Goal: Task Accomplishment & Management: Manage account settings

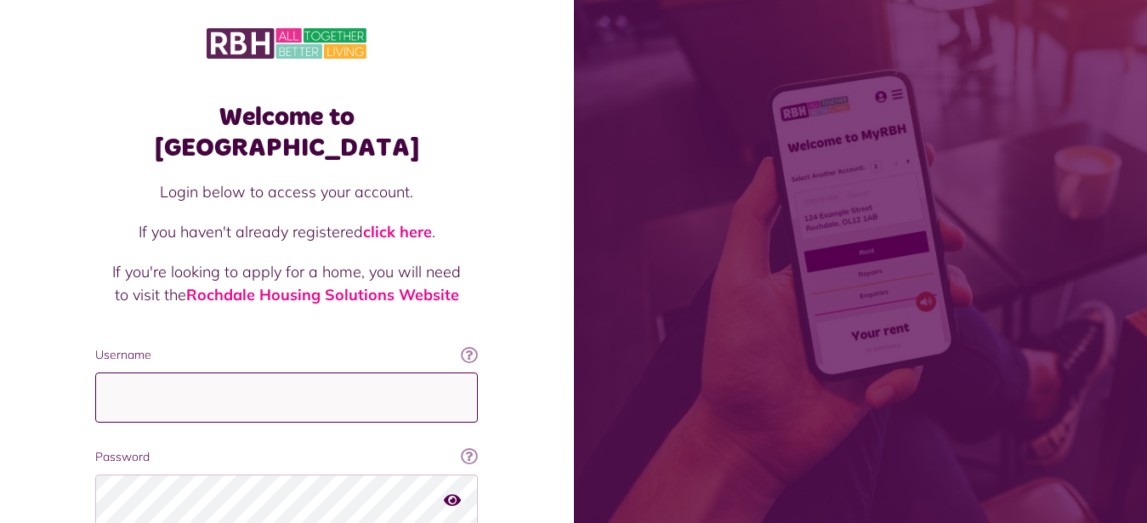
click at [142, 372] on input "Username" at bounding box center [286, 397] width 383 height 50
click at [176, 372] on input "Username" at bounding box center [286, 397] width 383 height 50
click at [141, 372] on input "Username" at bounding box center [286, 397] width 383 height 50
type input "**********"
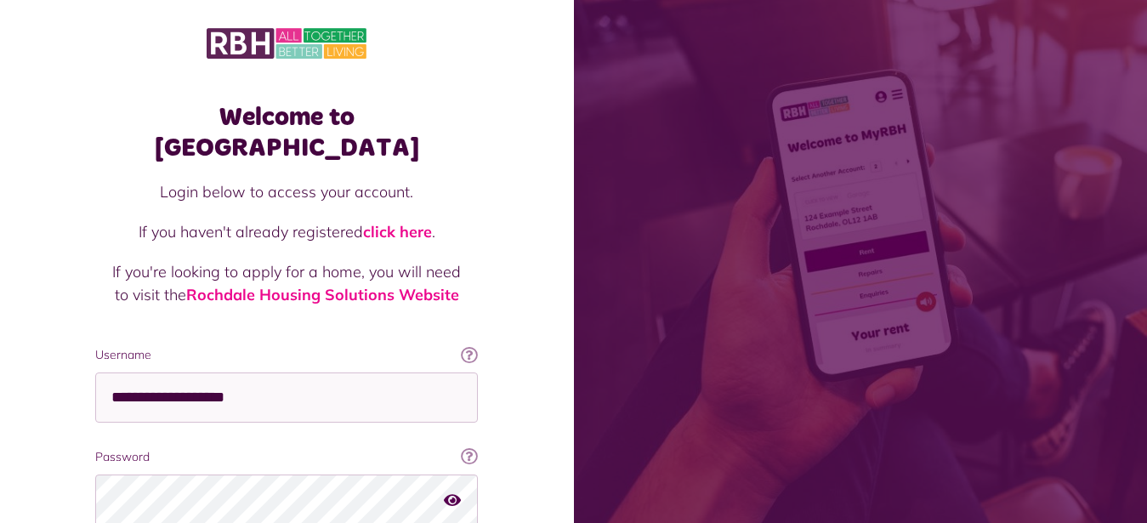
click at [51, 388] on div "Welcome to MyRBH Login below to access your account. If you haven't already reg…" at bounding box center [287, 343] width 574 height 686
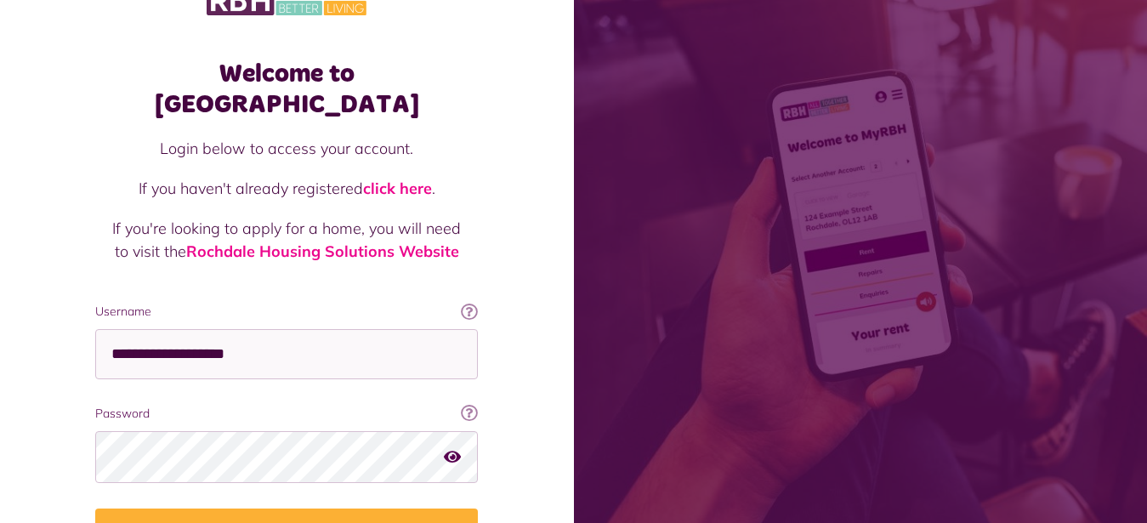
scroll to position [87, 0]
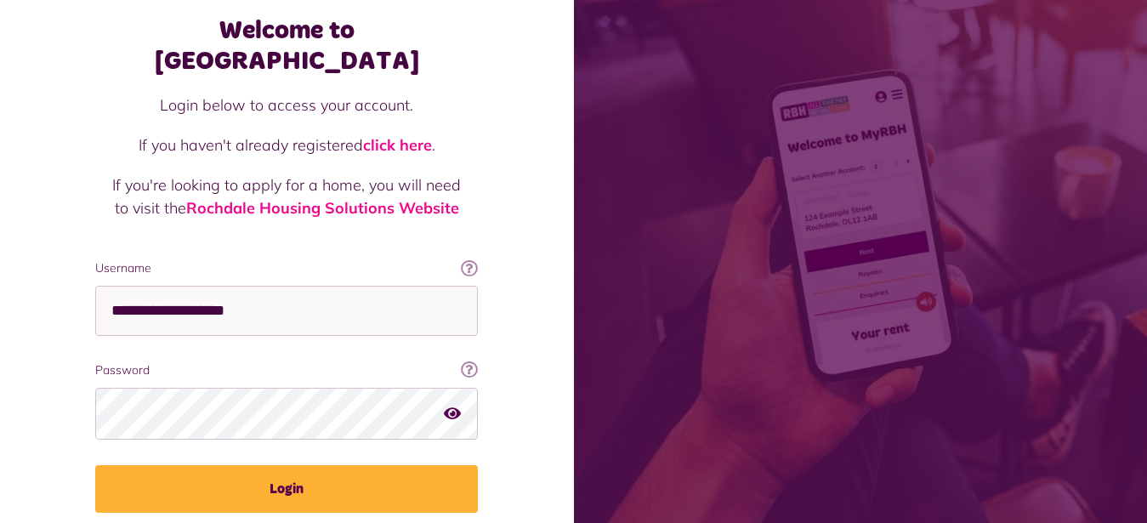
click at [455, 405] on icon "button" at bounding box center [452, 412] width 17 height 15
click at [456, 405] on icon "button" at bounding box center [454, 412] width 20 height 15
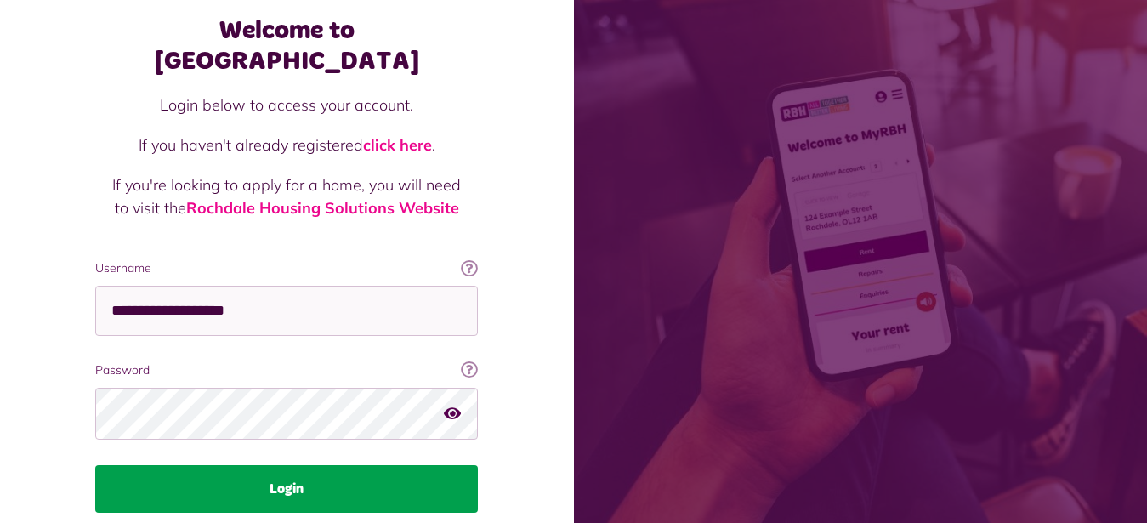
click at [288, 465] on button "Login" at bounding box center [286, 489] width 383 height 48
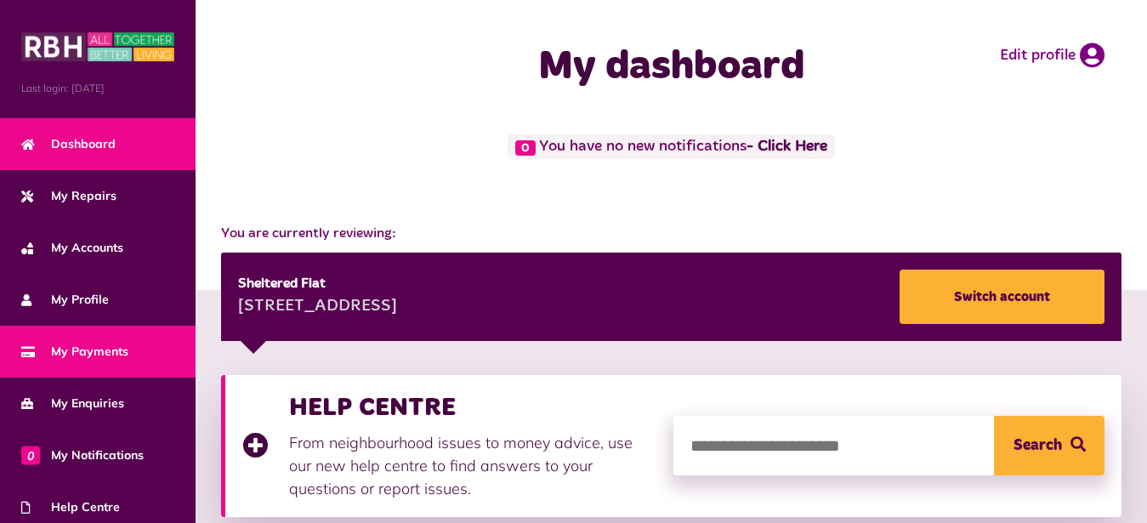
click at [116, 347] on span "My Payments" at bounding box center [74, 352] width 107 height 18
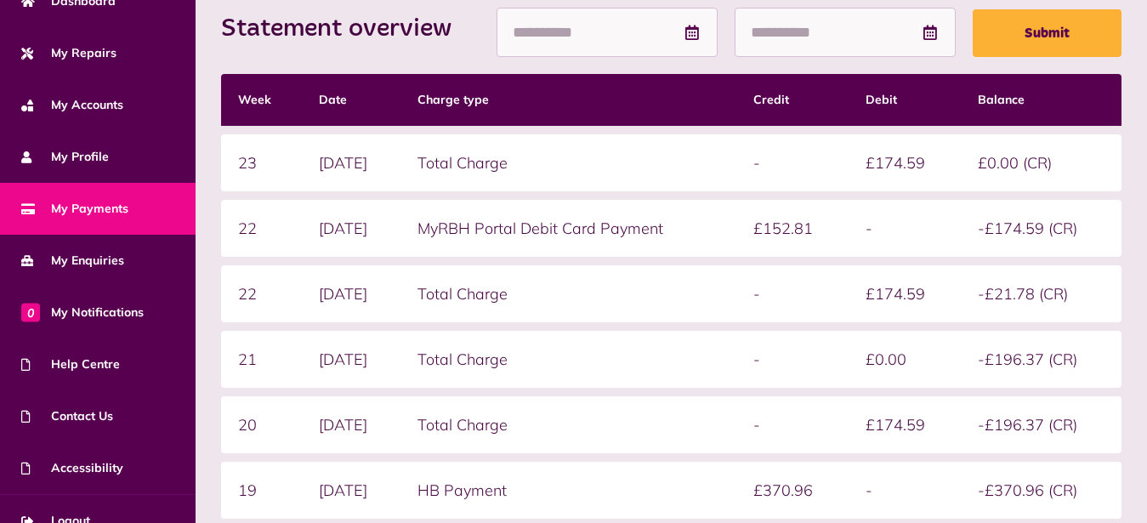
scroll to position [165, 0]
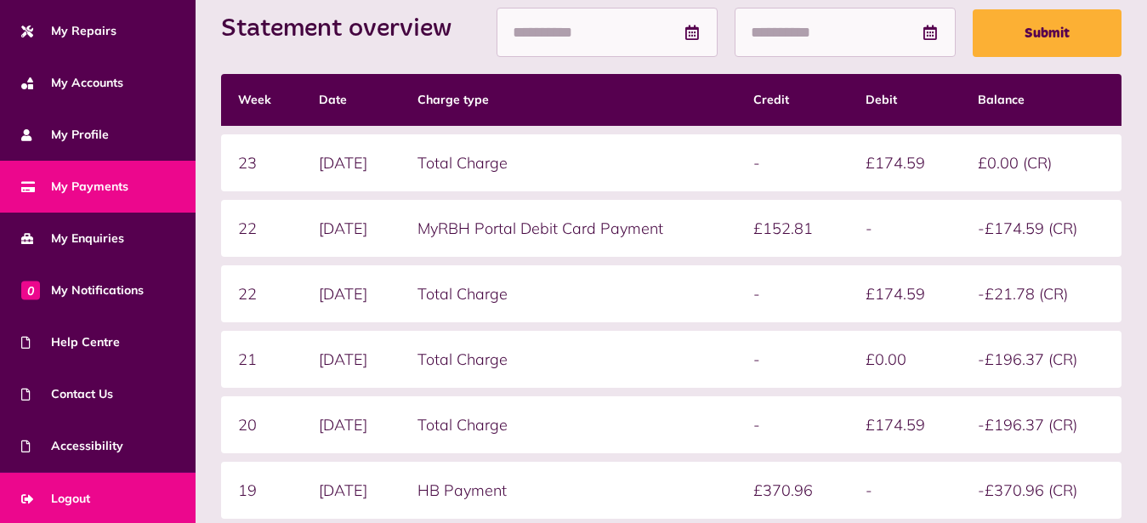
click at [74, 493] on span "Logout" at bounding box center [55, 499] width 69 height 18
